Goal: Task Accomplishment & Management: Use online tool/utility

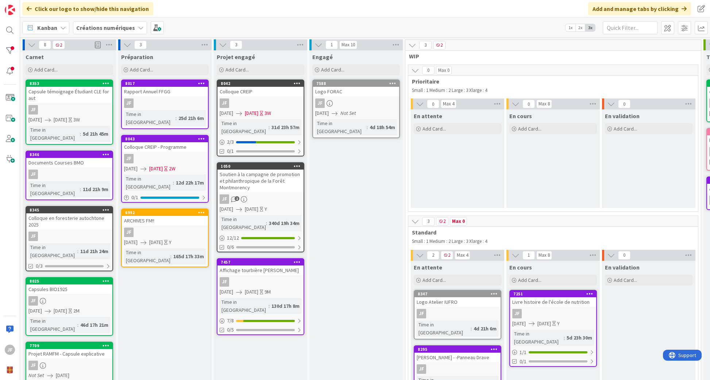
click at [76, 104] on div "8353 Capsule témoignage Étudiant CLE for aut JF [DATE] [DATE] 3W Time in [GEOGR…" at bounding box center [70, 111] width 88 height 65
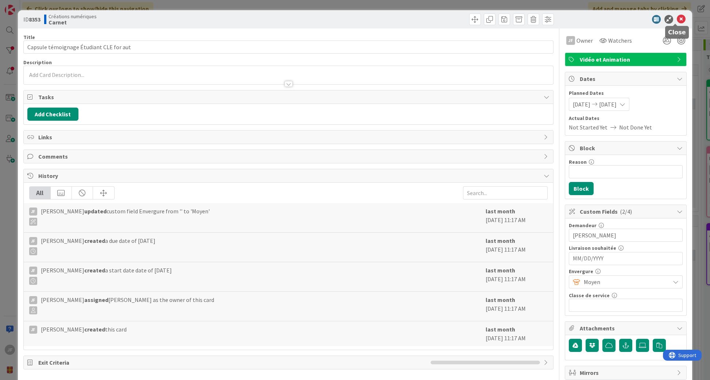
click at [676, 19] on icon at bounding box center [680, 19] width 9 height 9
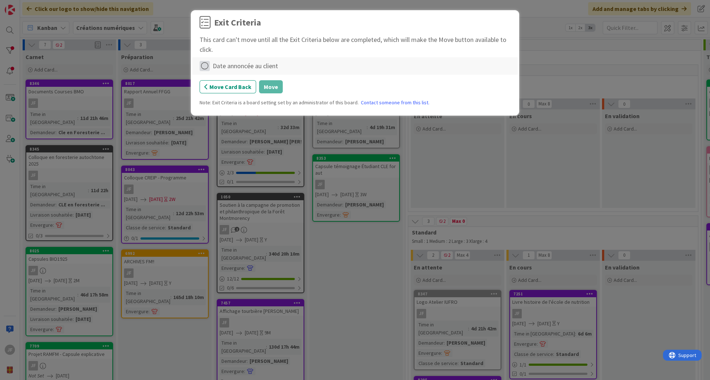
click at [205, 66] on icon at bounding box center [204, 66] width 10 height 10
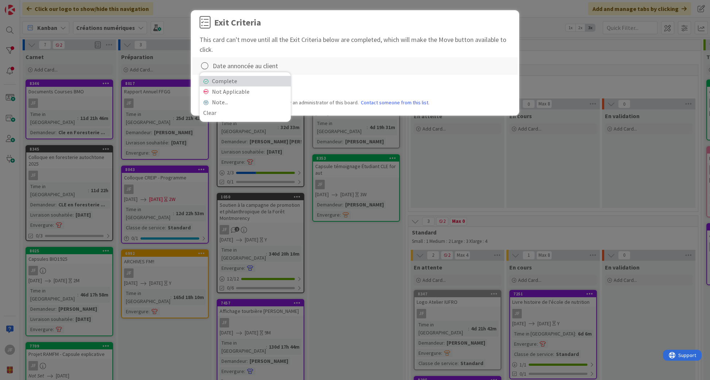
click at [213, 79] on link "Complete" at bounding box center [244, 81] width 91 height 11
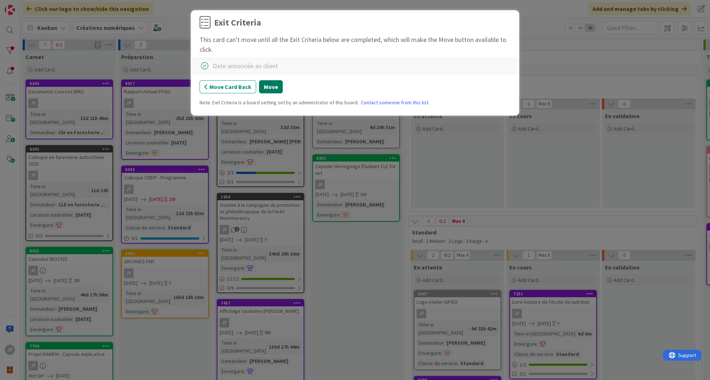
click at [273, 85] on button "Move" at bounding box center [271, 86] width 24 height 13
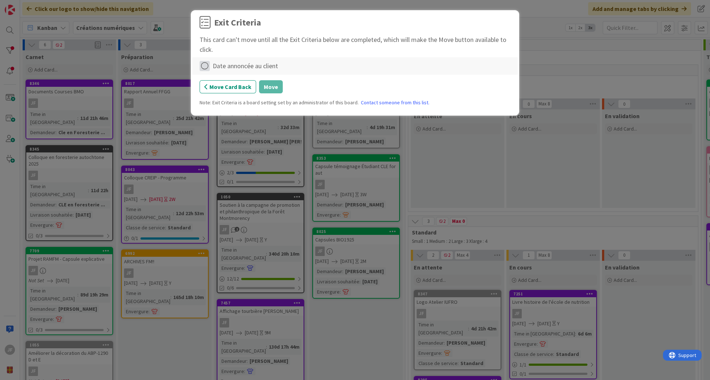
click at [203, 65] on icon at bounding box center [204, 66] width 10 height 10
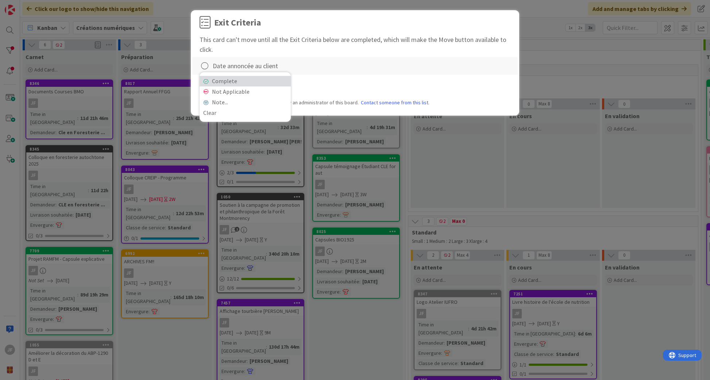
click at [233, 79] on link "Complete" at bounding box center [244, 81] width 91 height 11
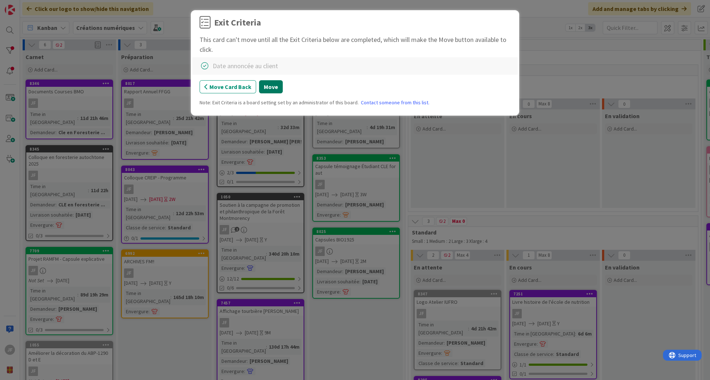
click at [261, 84] on button "Move" at bounding box center [271, 86] width 24 height 13
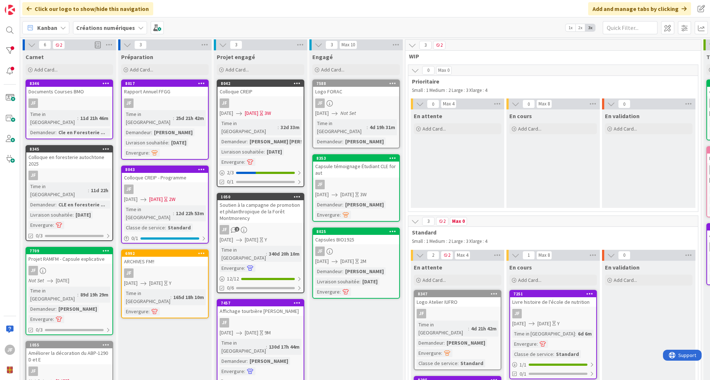
click at [79, 96] on div "8346 Documents Courses BMO JF Time in Column : 11d 21h 46m Demandeur : Cle en F…" at bounding box center [70, 109] width 88 height 60
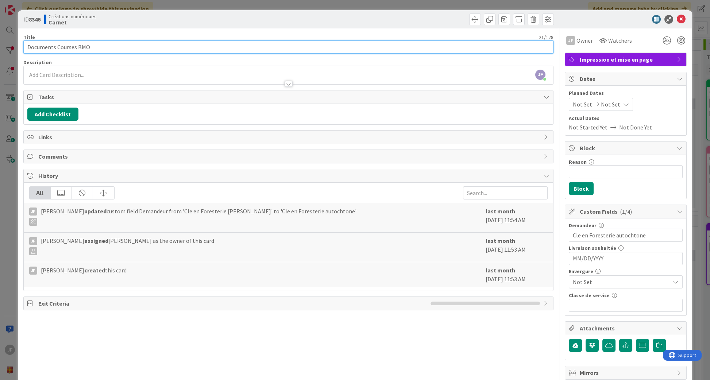
click at [59, 46] on input "Documents Courses BMO" at bounding box center [288, 46] width 530 height 13
type input "Documents Bourses BMO"
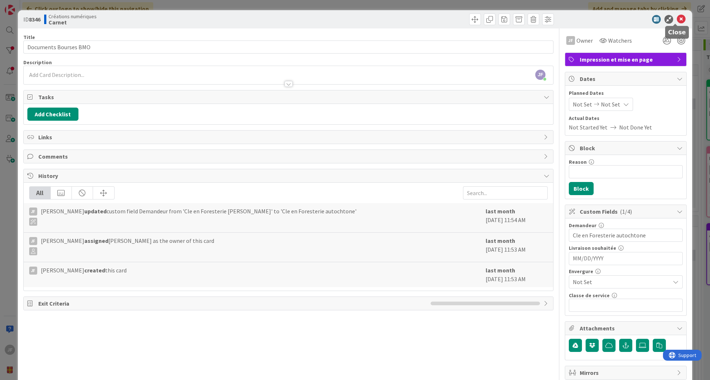
click at [676, 17] on icon at bounding box center [680, 19] width 9 height 9
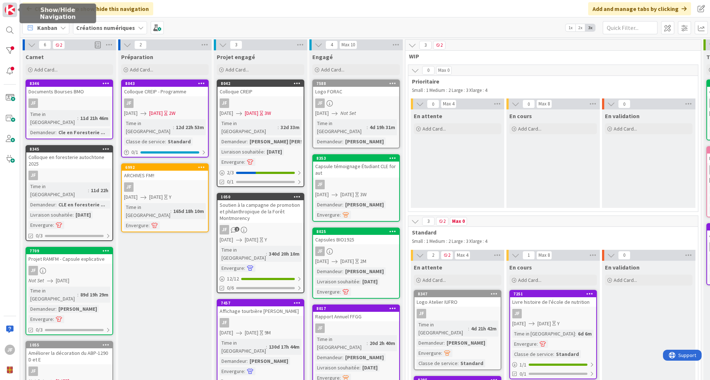
click at [9, 7] on img at bounding box center [10, 10] width 10 height 10
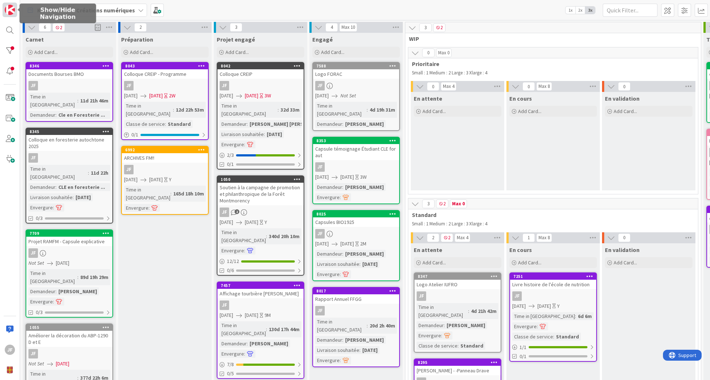
click at [9, 7] on img at bounding box center [10, 10] width 10 height 10
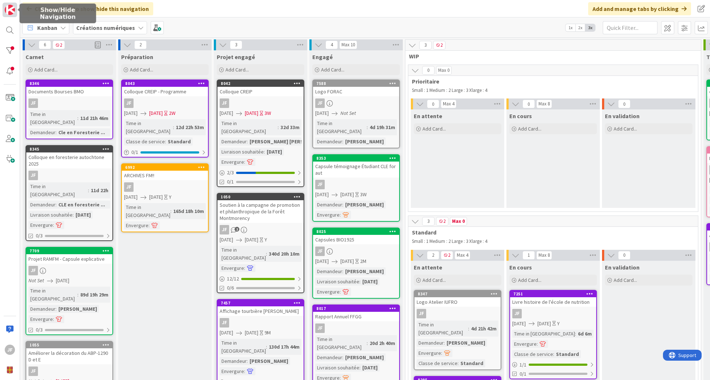
click at [9, 7] on img at bounding box center [10, 10] width 10 height 10
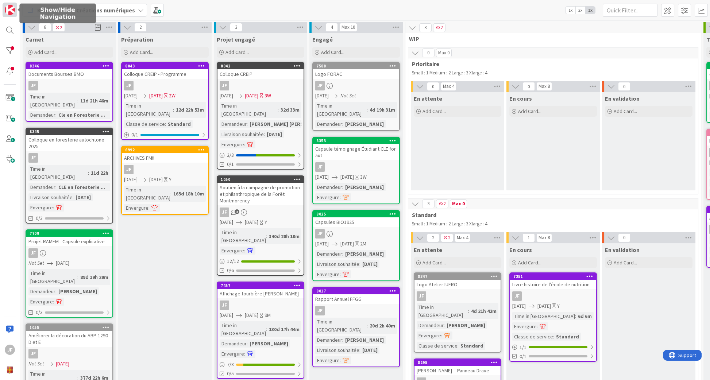
click at [9, 7] on img at bounding box center [10, 10] width 10 height 10
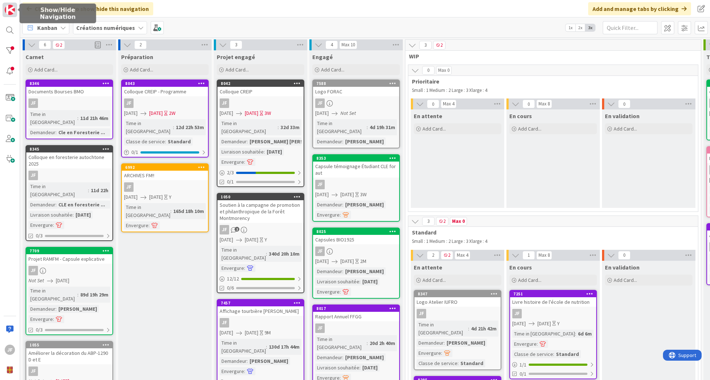
click at [9, 7] on img at bounding box center [10, 10] width 10 height 10
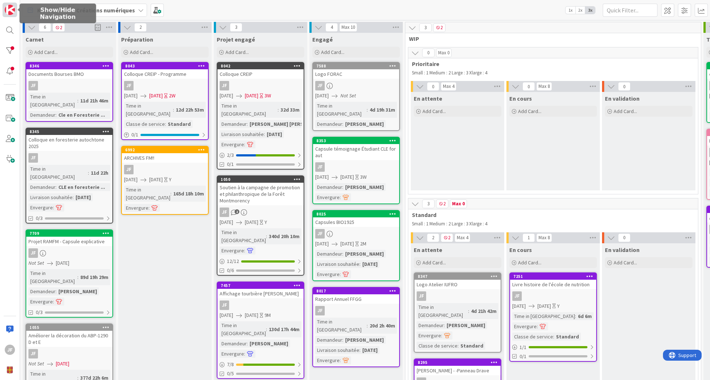
click at [9, 7] on img at bounding box center [10, 10] width 10 height 10
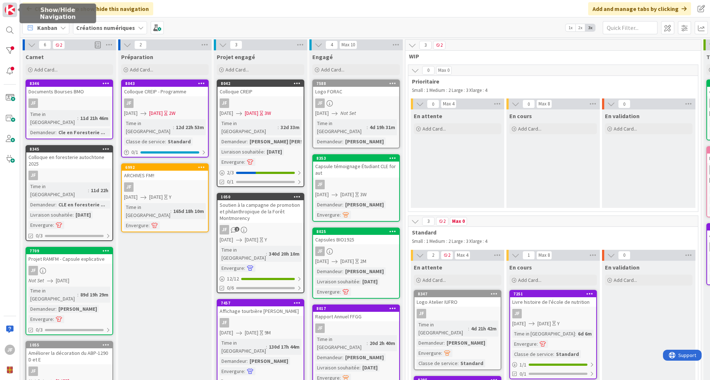
click at [9, 7] on img at bounding box center [10, 10] width 10 height 10
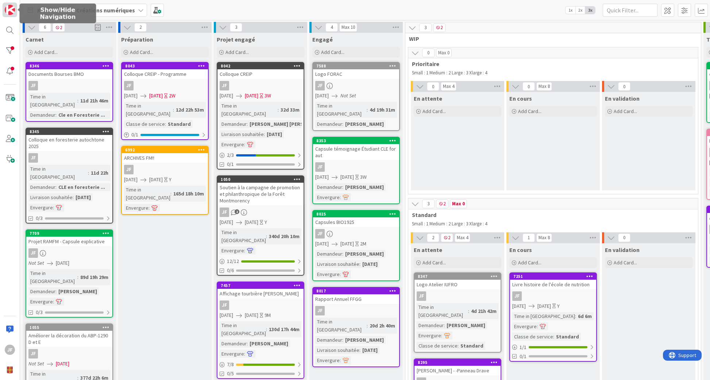
click at [9, 7] on img at bounding box center [10, 10] width 10 height 10
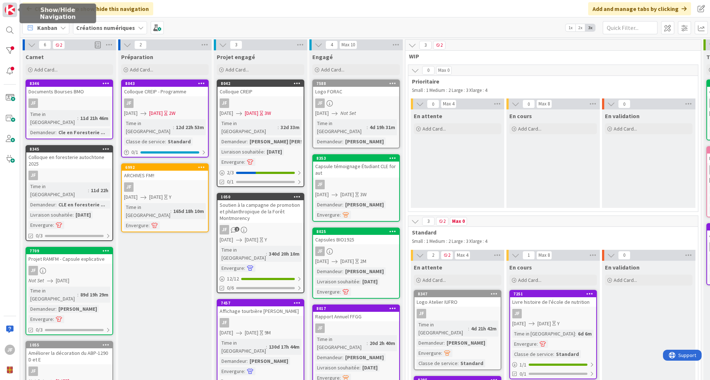
click at [9, 7] on img at bounding box center [10, 10] width 10 height 10
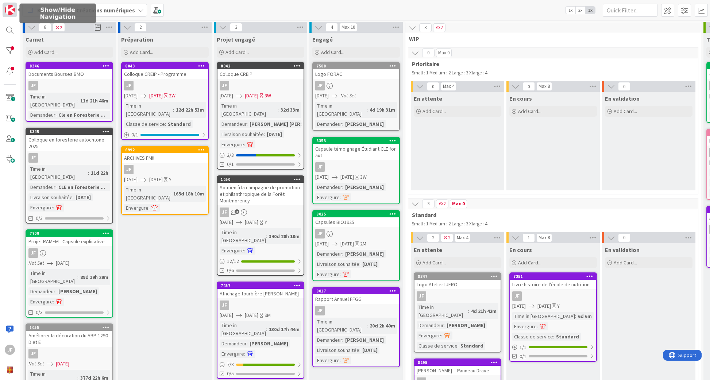
click at [12, 11] on img at bounding box center [10, 10] width 10 height 10
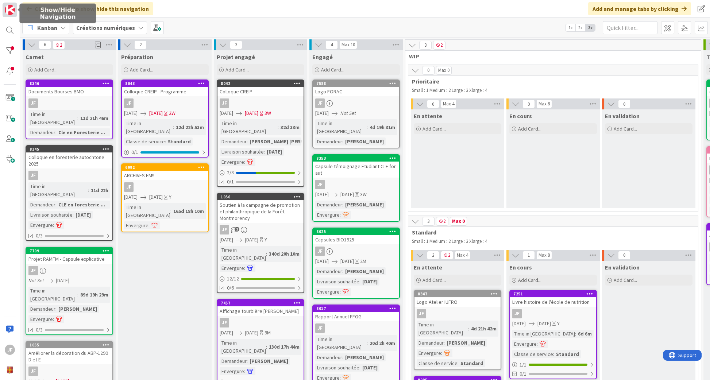
click at [12, 11] on img at bounding box center [10, 10] width 10 height 10
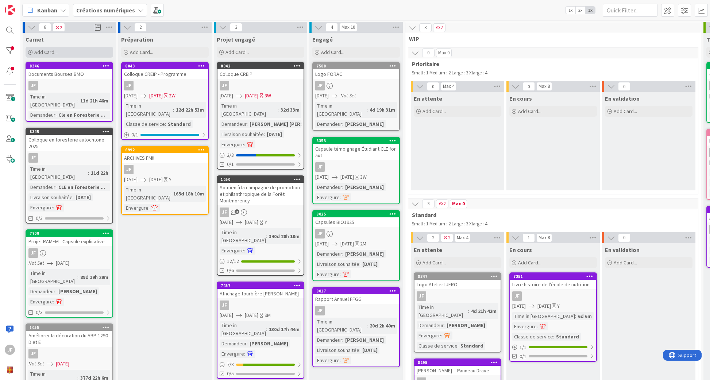
click at [52, 52] on span "Add Card..." at bounding box center [45, 52] width 23 height 7
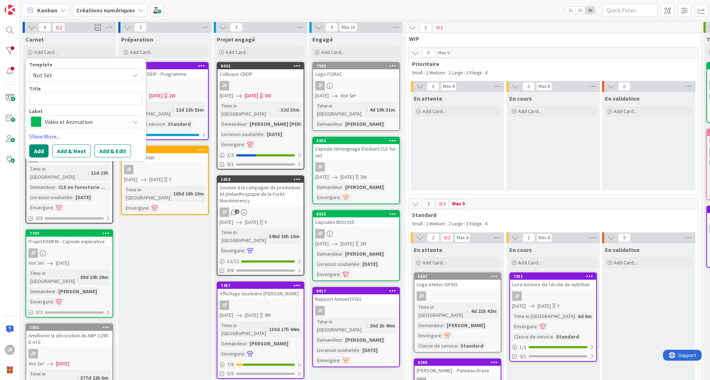
click at [64, 99] on textarea at bounding box center [85, 98] width 113 height 13
click at [42, 96] on textarea at bounding box center [85, 98] width 113 height 13
type textarea "x"
type textarea "p"
type textarea "x"
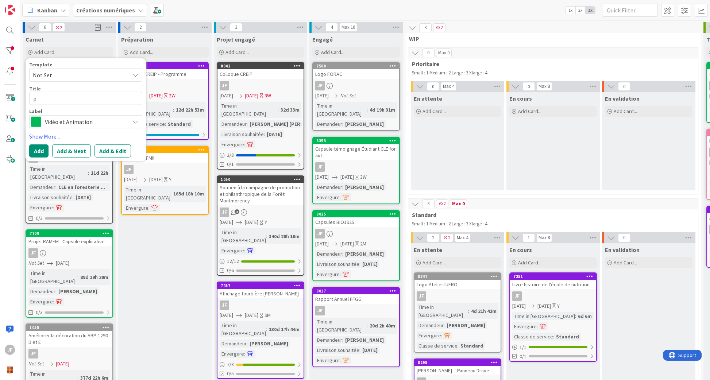
type textarea "po"
type textarea "x"
type textarea "pos"
type textarea "x"
type textarea "post"
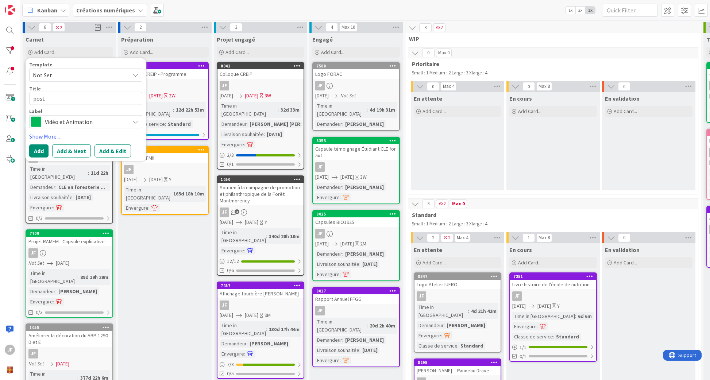
type textarea "x"
type textarea "poste"
type textarea "x"
type textarea "poster"
type textarea "x"
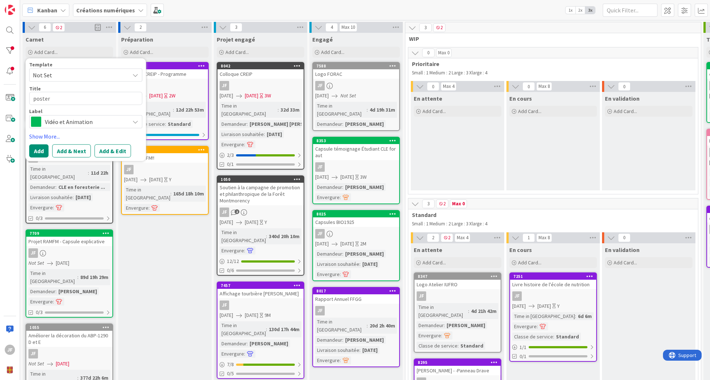
type textarea "poster"
type textarea "x"
type textarea "poster e"
type textarea "x"
type textarea "poster et"
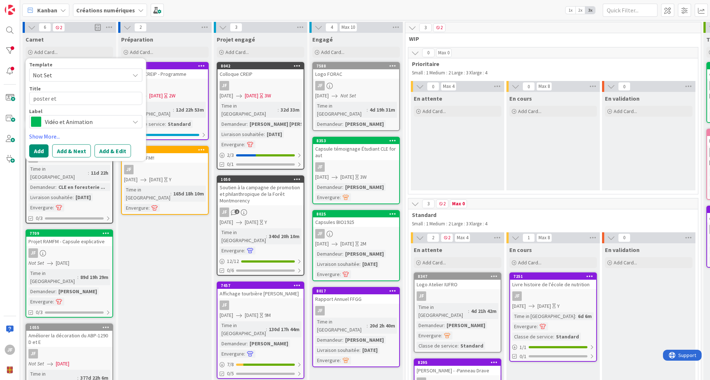
type textarea "x"
type textarea "poster et"
type textarea "x"
type textarea "poster et f"
type textarea "x"
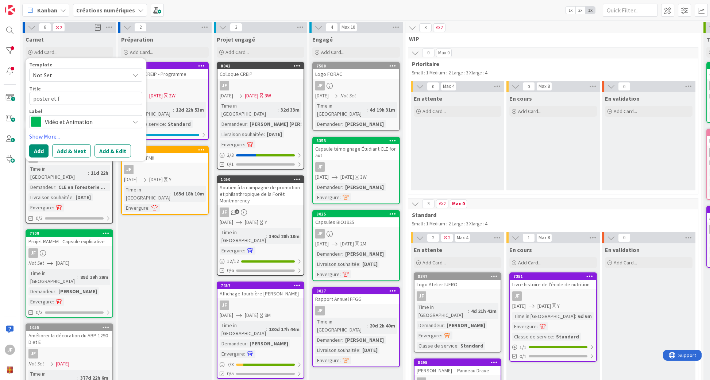
type textarea "poster et fl"
type textarea "x"
type textarea "poster et fly"
type textarea "x"
type textarea "poster et flye"
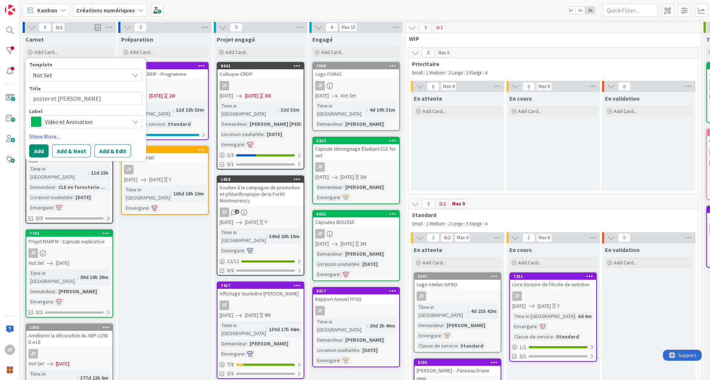
type textarea "x"
type textarea "poster et flyer"
type textarea "x"
type textarea "poster et flyer"
type textarea "x"
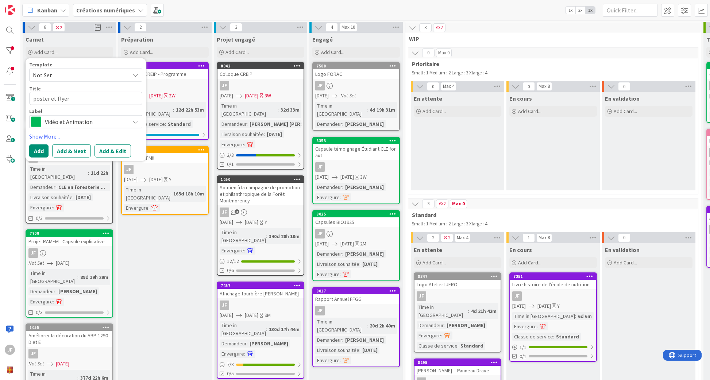
type textarea "poster et flyer N"
type textarea "x"
type textarea "poster et flyer NA"
type textarea "x"
type textarea "poster et flyer NAS"
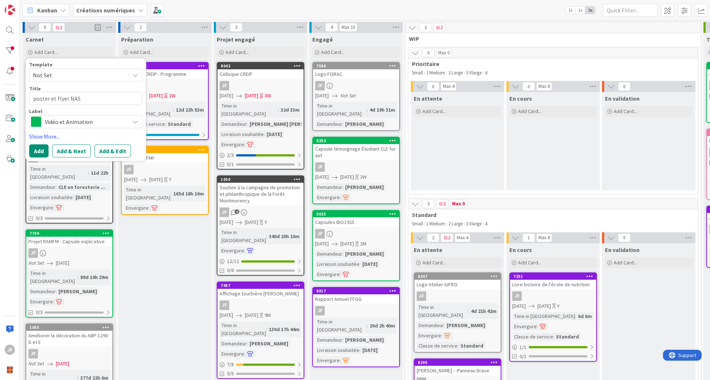
type textarea "x"
type textarea "poster et flyer NASE"
type textarea "x"
type textarea "poster et flyer NASER"
click at [94, 98] on textarea "poster et flyer NASER" at bounding box center [85, 98] width 113 height 13
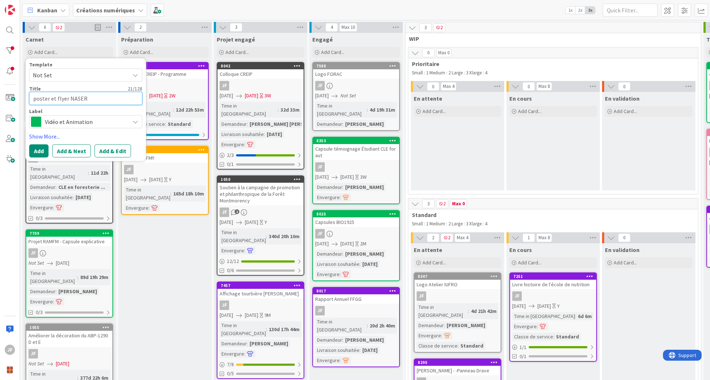
type textarea "x"
type textarea "poster et flyer NASER"
paste textarea "et RAFM-Ulaval"
type textarea "x"
type textarea "poster et flyer NASER et RAFM-Ulaval"
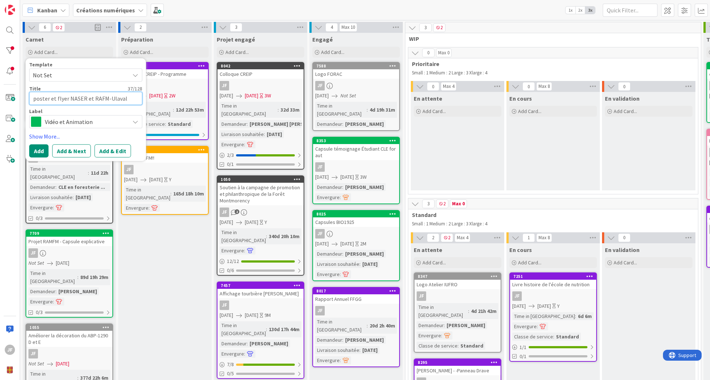
drag, startPoint x: 36, startPoint y: 97, endPoint x: 31, endPoint y: 97, distance: 5.8
click at [31, 97] on textarea "poster et flyer NASER et RAFM-Ulaval" at bounding box center [85, 98] width 113 height 13
type textarea "x"
type textarea "Poster et flyer NASER et RAFM-Ulaval"
click at [135, 116] on div "Vidéo et Animation" at bounding box center [85, 121] width 113 height 13
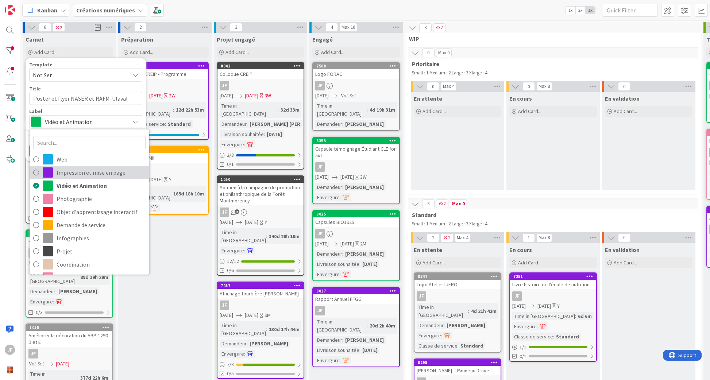
click at [112, 171] on span "Impression et mise en page" at bounding box center [101, 172] width 89 height 11
type textarea "x"
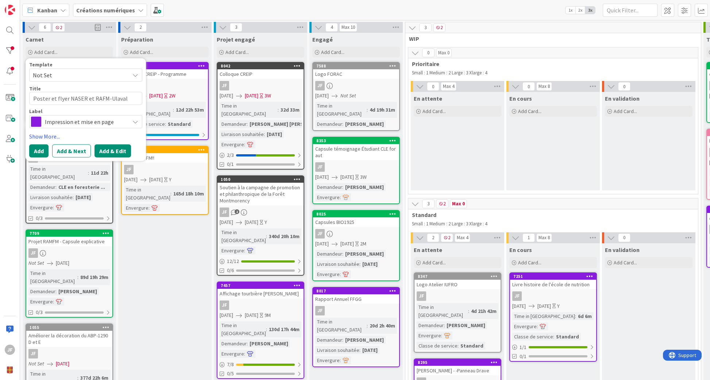
click at [111, 147] on button "Add & Edit" at bounding box center [112, 150] width 36 height 13
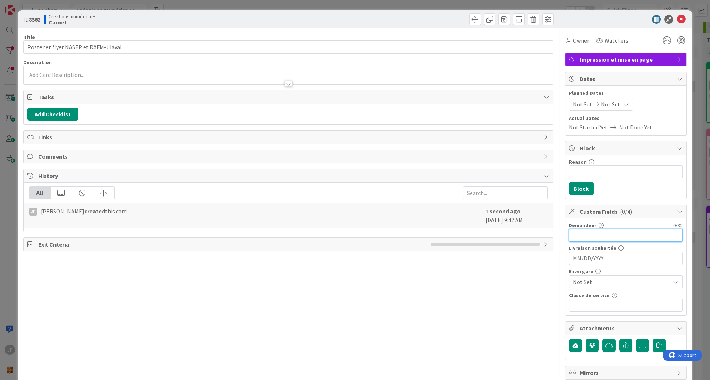
click at [578, 230] on input "text" at bounding box center [625, 235] width 114 height 13
type input "Abir Achour (Damase Khasa)"
click at [603, 279] on span "Not Set" at bounding box center [618, 282] width 93 height 10
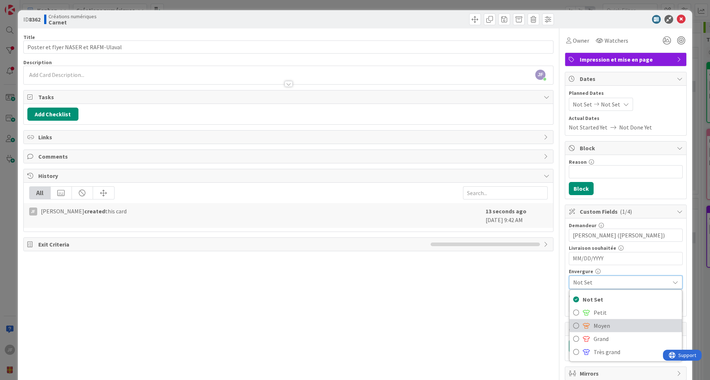
click at [593, 320] on span "Moyen" at bounding box center [635, 325] width 85 height 11
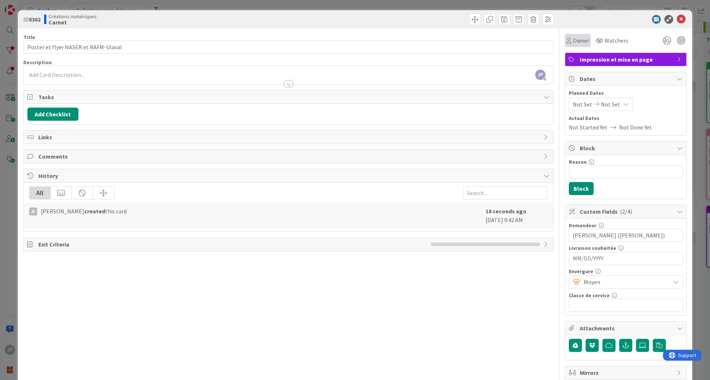
click at [566, 43] on icon at bounding box center [568, 41] width 5 height 6
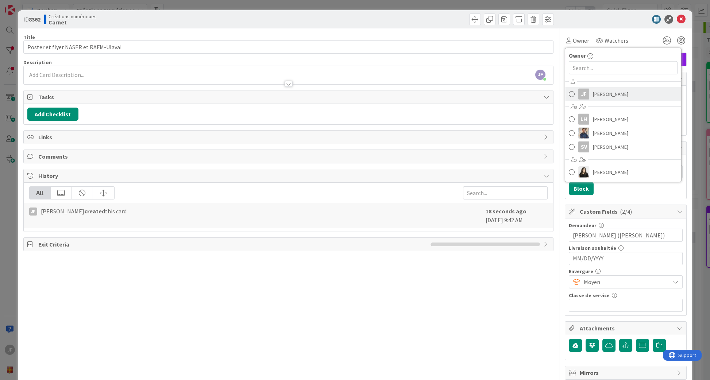
click at [585, 96] on link "JF Julie Ferland" at bounding box center [623, 94] width 116 height 14
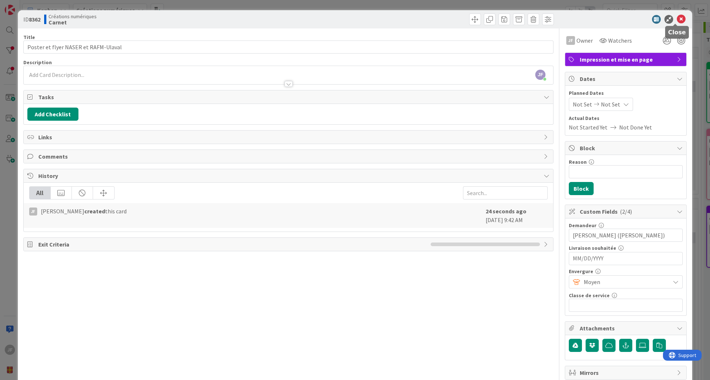
click at [676, 17] on icon at bounding box center [680, 19] width 9 height 9
